Goal: Information Seeking & Learning: Learn about a topic

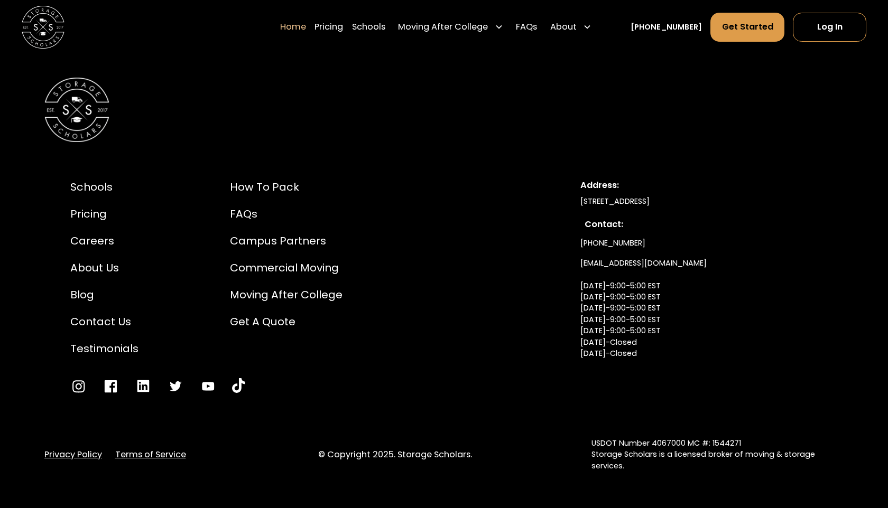
scroll to position [3631, 0]
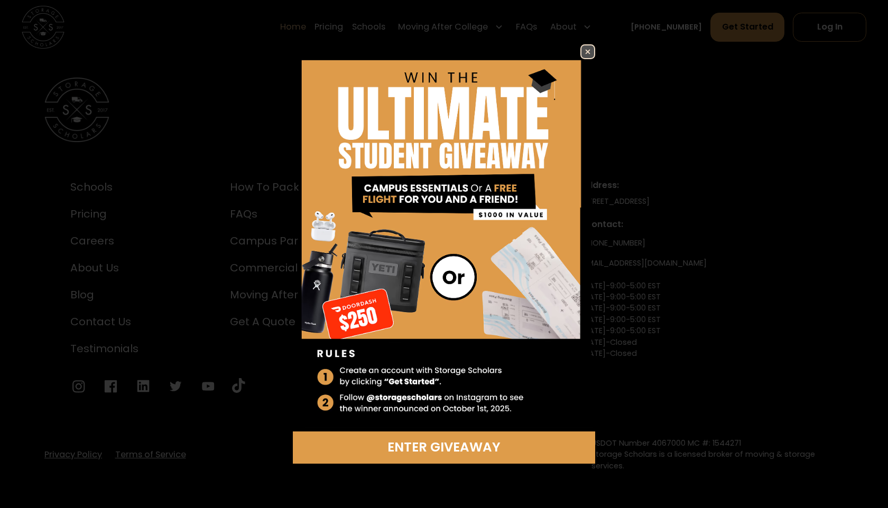
click at [593, 51] on img at bounding box center [587, 51] width 13 height 13
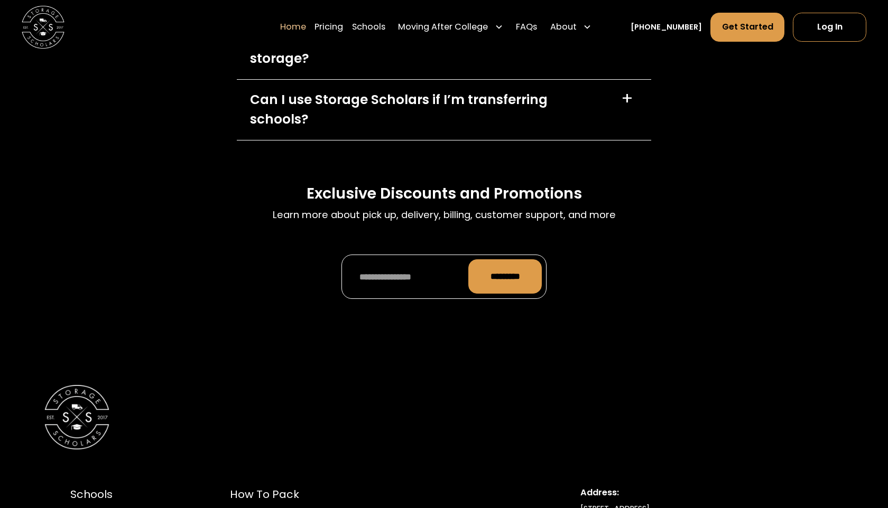
scroll to position [3321, 0]
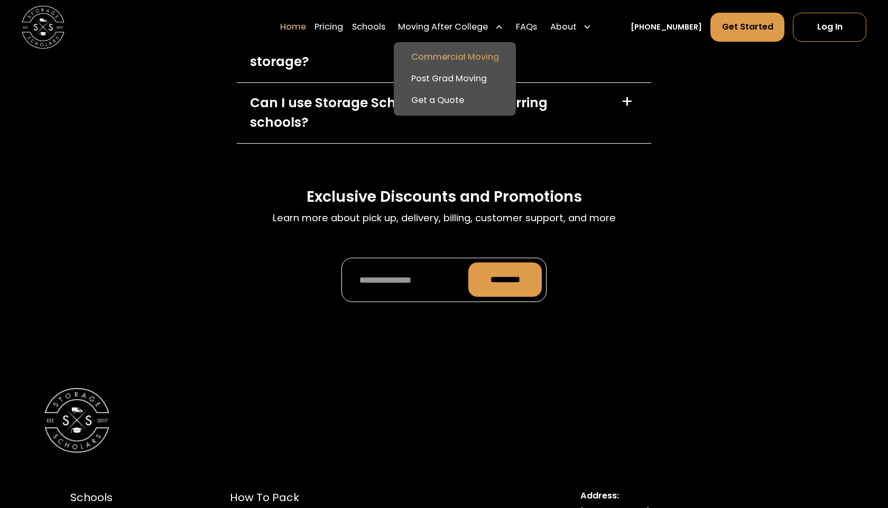
click at [477, 55] on link "Commercial Moving" at bounding box center [455, 57] width 114 height 22
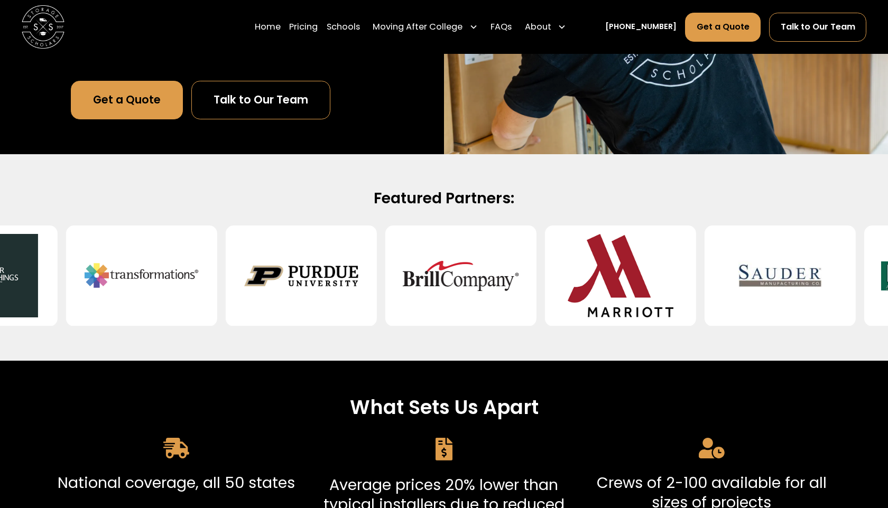
scroll to position [200, 0]
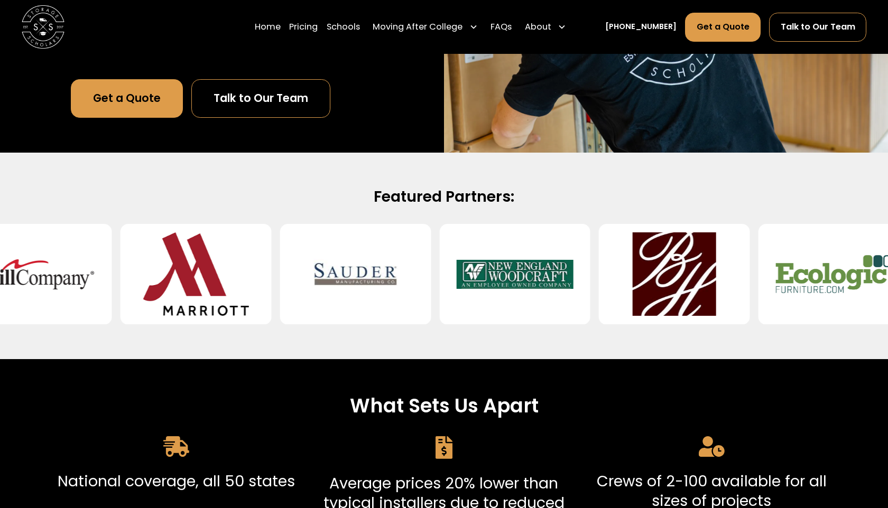
click at [270, 100] on link "Talk to Our Team" at bounding box center [260, 98] width 139 height 39
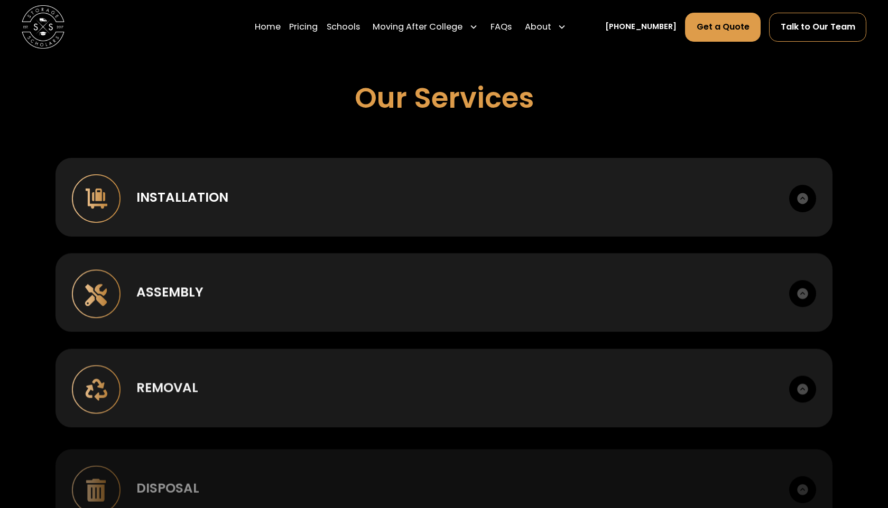
scroll to position [724, 0]
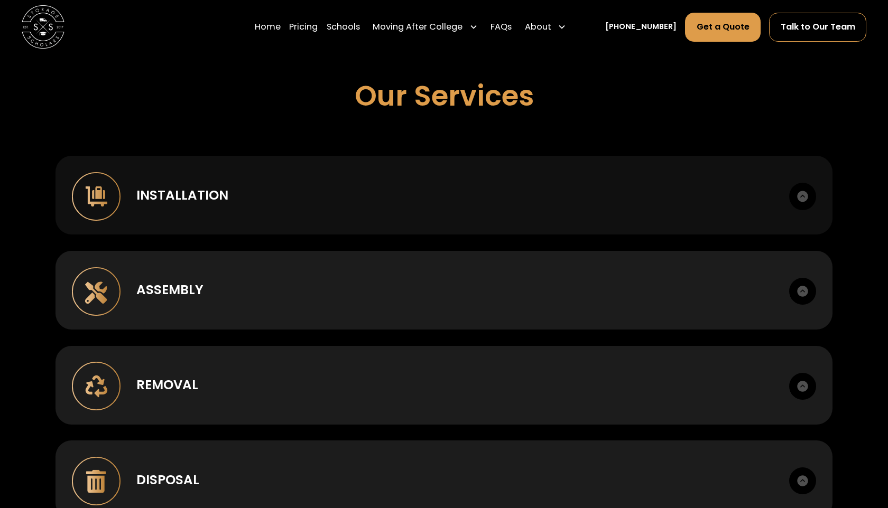
click at [495, 194] on div "Installation" at bounding box center [454, 196] width 637 height 20
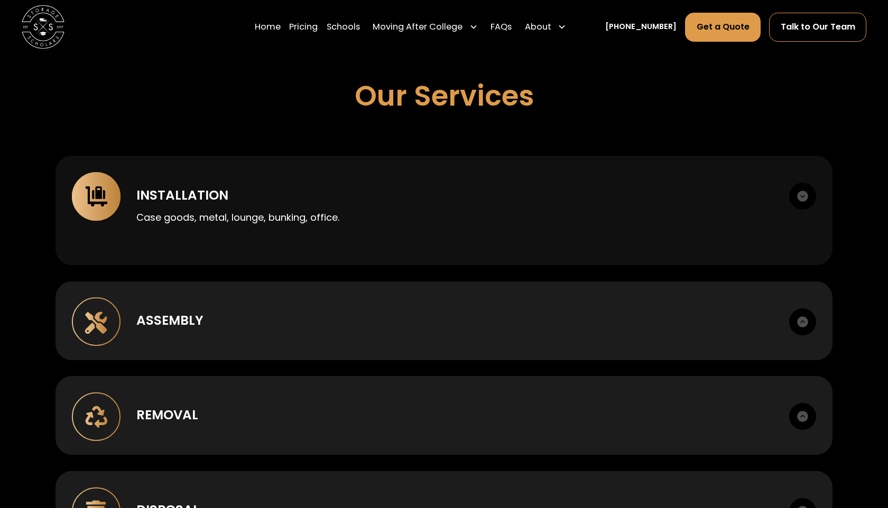
click at [495, 194] on div "Installation" at bounding box center [454, 196] width 637 height 20
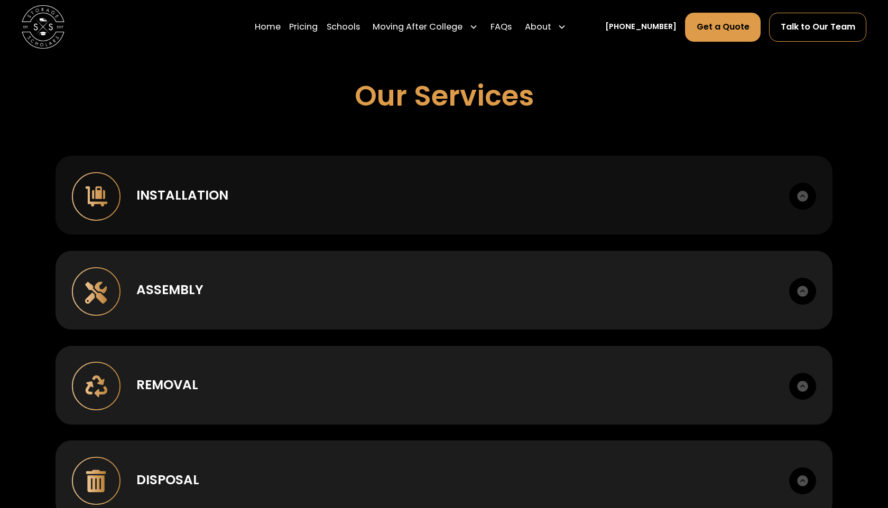
click at [495, 194] on div "Installation" at bounding box center [454, 196] width 637 height 20
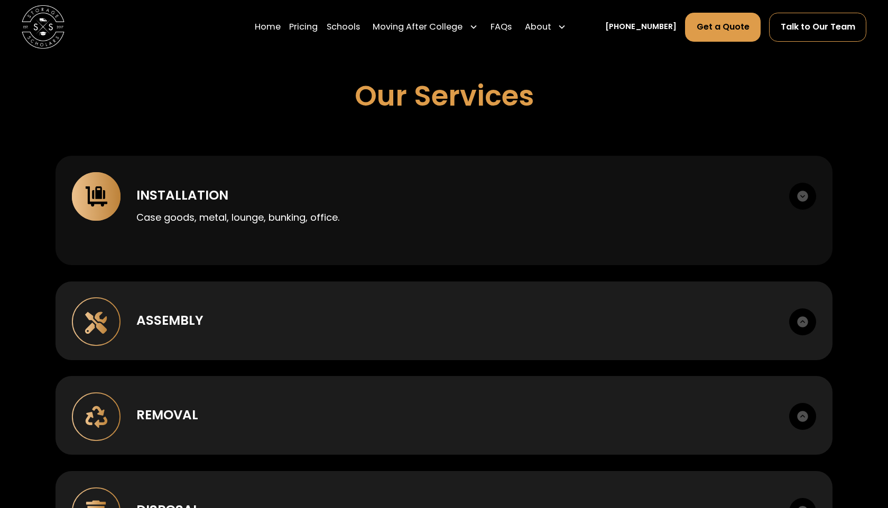
click at [495, 194] on div "Installation" at bounding box center [454, 196] width 637 height 20
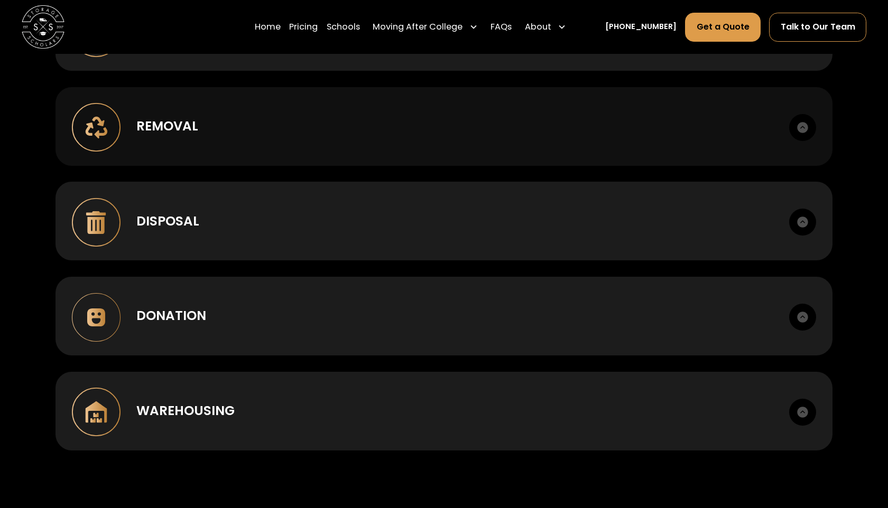
scroll to position [998, 0]
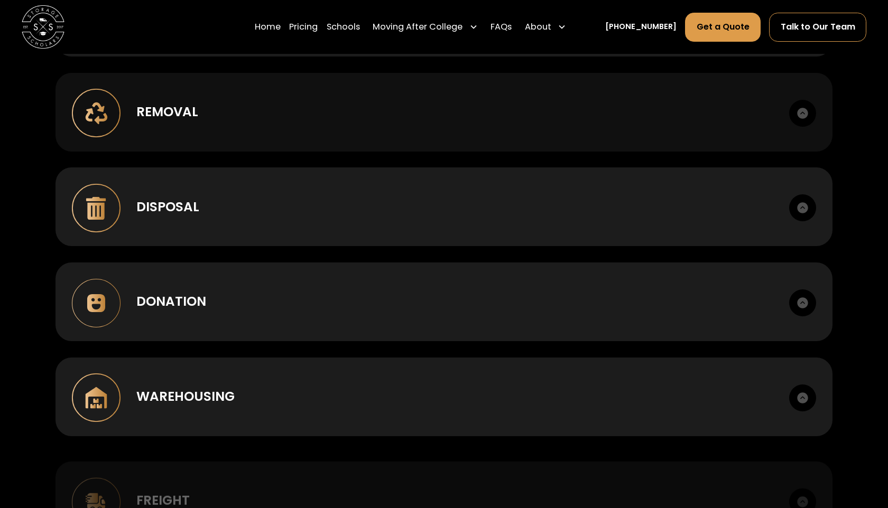
click at [470, 191] on div "Disposal Haul away, recycling. Manifests provided." at bounding box center [443, 206] width 777 height 79
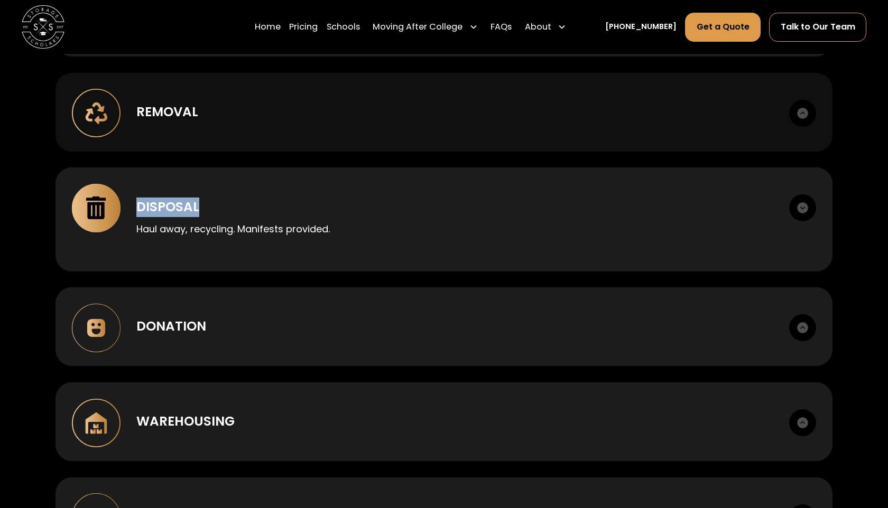
click at [470, 191] on div "Disposal Haul away, recycling. Manifests provided." at bounding box center [443, 219] width 777 height 104
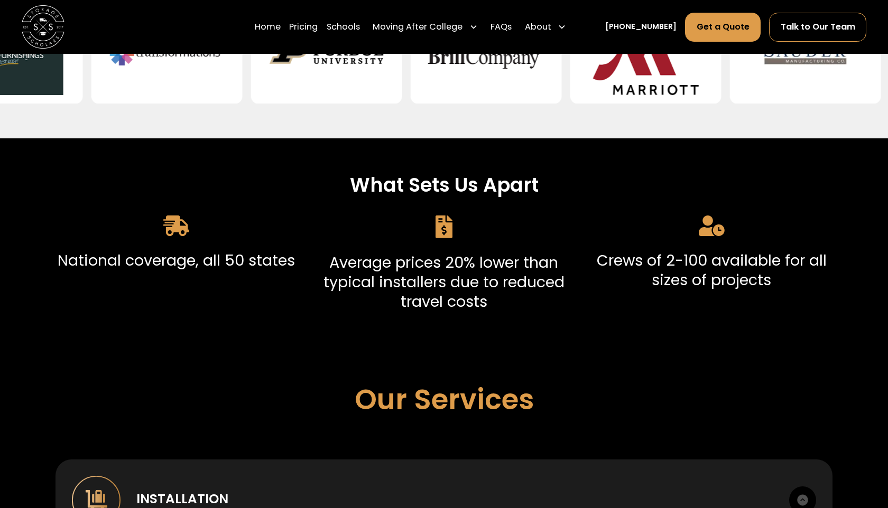
scroll to position [0, 0]
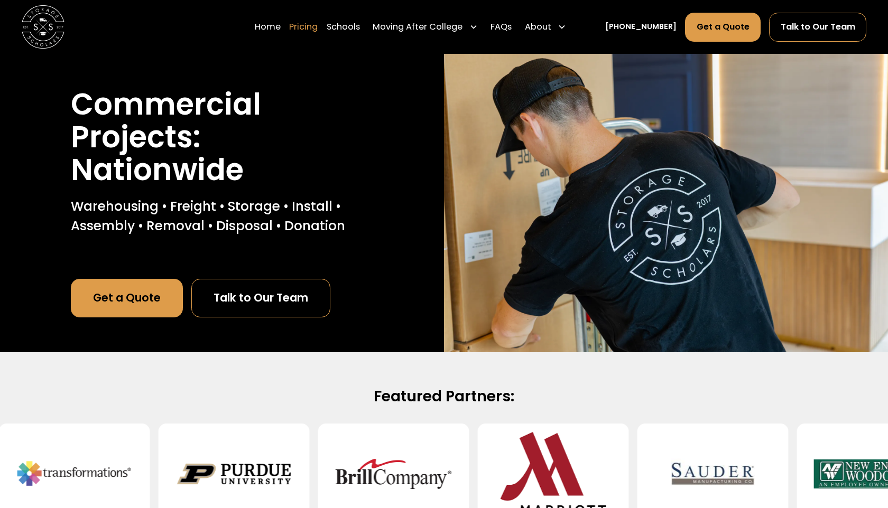
click at [318, 22] on link "Pricing" at bounding box center [303, 27] width 29 height 30
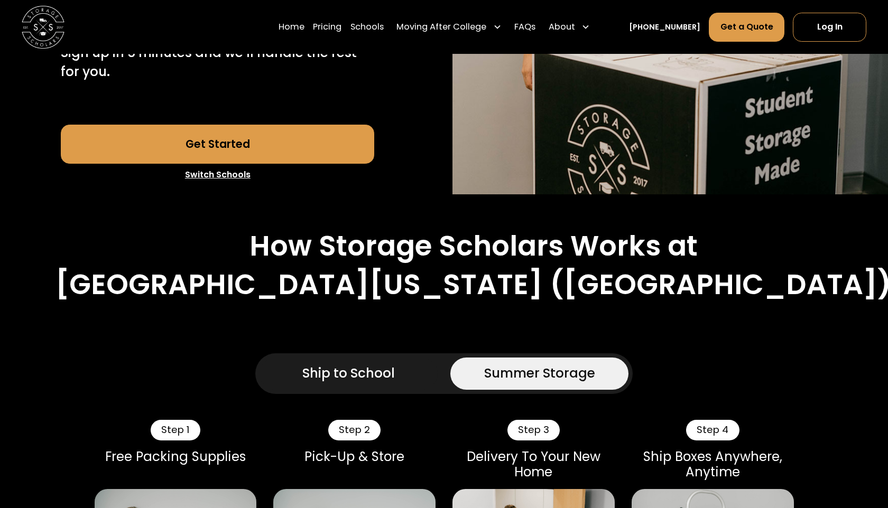
scroll to position [380, 0]
